Goal: Complete application form: Complete application form

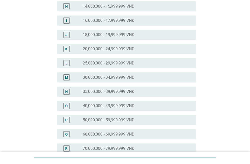
scroll to position [178, 0]
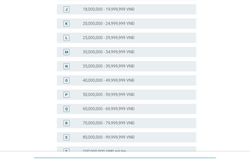
click at [104, 98] on div "radio_button_unchecked 50,000,000 - 59,999,999 VNĐ" at bounding box center [138, 95] width 110 height 6
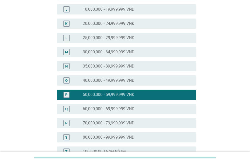
scroll to position [250, 0]
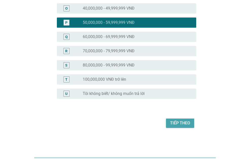
click at [179, 119] on button "Tiếp theo" at bounding box center [180, 123] width 28 height 9
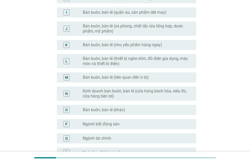
scroll to position [279, 0]
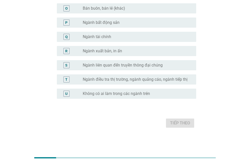
click at [110, 95] on label "Không có ai làm trong các ngành trên" at bounding box center [116, 93] width 67 height 5
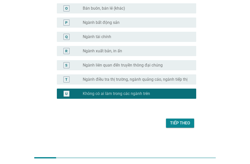
click at [176, 126] on div "Tiếp theo" at bounding box center [180, 123] width 20 height 6
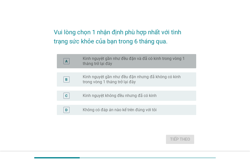
click at [112, 66] on label "Kinh nguyệt gần như đều đặn và đã có kinh trong vòng 1 tháng trở lại đây" at bounding box center [135, 61] width 105 height 10
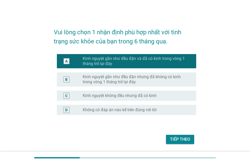
click at [173, 142] on div "Tiếp theo" at bounding box center [180, 139] width 20 height 6
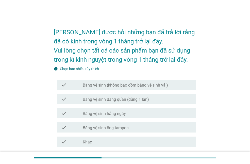
click at [103, 88] on div "check check_box_outline_blank Băng vệ sinh (không bao gồm băng vệ sinh vải)" at bounding box center [126, 85] width 139 height 10
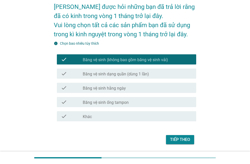
scroll to position [42, 0]
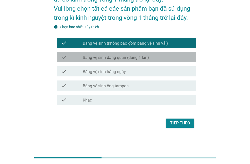
click at [119, 59] on label "Băng vệ sinh dạng quần (dùng 1 lần)" at bounding box center [116, 57] width 66 height 5
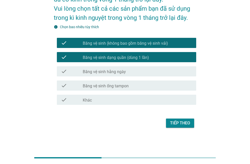
click at [188, 124] on div "Tiếp theo" at bounding box center [180, 123] width 20 height 6
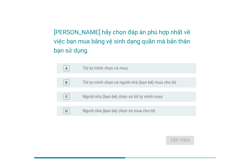
click at [105, 66] on label "Tôi tự mình chọn và mua" at bounding box center [105, 68] width 45 height 5
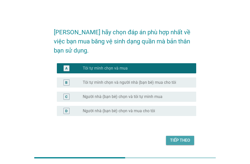
click at [177, 137] on div "Tiếp theo" at bounding box center [180, 140] width 20 height 6
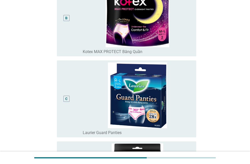
scroll to position [37, 0]
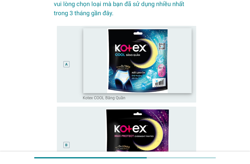
click at [97, 68] on img at bounding box center [137, 60] width 108 height 65
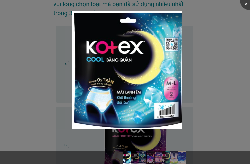
click at [209, 38] on div at bounding box center [125, 82] width 250 height 164
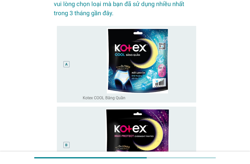
click at [65, 65] on div "A" at bounding box center [67, 64] width 6 height 6
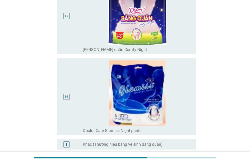
scroll to position [596, 0]
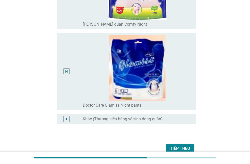
click at [167, 148] on button "Tiếp theo" at bounding box center [180, 148] width 28 height 9
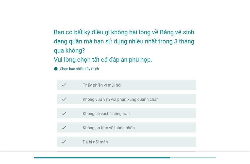
scroll to position [51, 0]
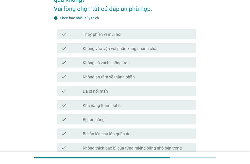
click at [139, 93] on div "check_box_outline_blank Da bị nổi mẩn" at bounding box center [138, 91] width 110 height 6
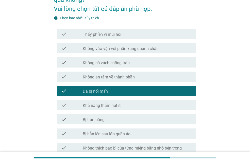
scroll to position [102, 0]
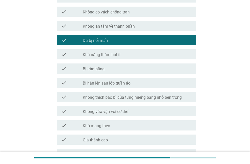
click at [130, 86] on div "check check_box_outline_blank Bị hằn lên sau lớp quần áo" at bounding box center [126, 83] width 139 height 10
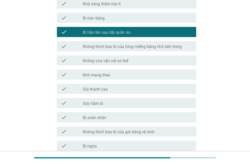
scroll to position [178, 0]
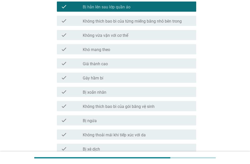
click at [110, 73] on div "check check_box_outline_blank Gây hầm bí" at bounding box center [126, 78] width 139 height 10
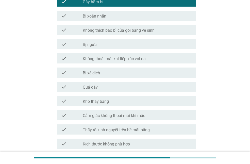
scroll to position [305, 0]
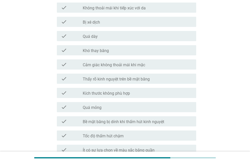
click at [116, 49] on div "check_box_outline_blank Khó thay băng" at bounding box center [138, 50] width 110 height 6
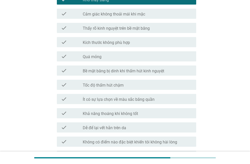
scroll to position [412, 0]
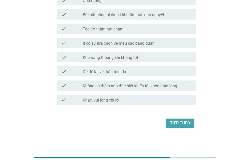
click at [177, 123] on div "Tiếp theo" at bounding box center [180, 123] width 20 height 6
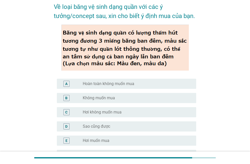
scroll to position [51, 0]
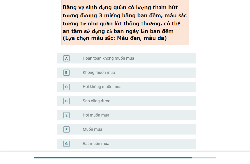
click at [112, 104] on div "radio_button_unchecked Sao cũng được" at bounding box center [138, 101] width 110 height 6
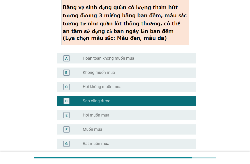
scroll to position [101, 0]
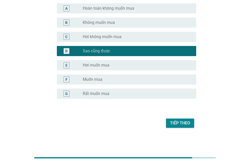
click at [177, 122] on div "Tiếp theo" at bounding box center [180, 123] width 20 height 6
